Goal: Check status

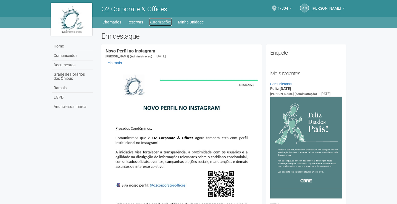
click at [159, 22] on link "Autorizações" at bounding box center [160, 22] width 23 height 8
click at [163, 21] on link "Autorizações" at bounding box center [160, 22] width 23 height 8
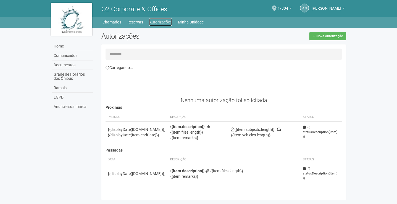
click at [156, 22] on link "Autorizações" at bounding box center [160, 22] width 23 height 8
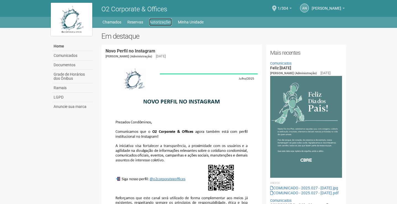
click at [163, 20] on link "Autorizações" at bounding box center [160, 22] width 23 height 8
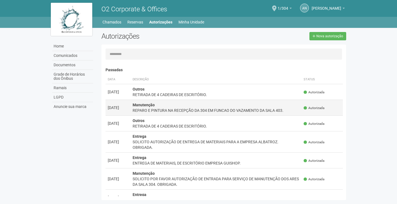
click at [197, 113] on td "Manutenção REPARO E PINTURA NA RECEPÇÃO DA 304 EM FUNCAO DO VAZAMENTO DA SALA 4…" at bounding box center [215, 108] width 171 height 16
